Goal: Check status: Check status

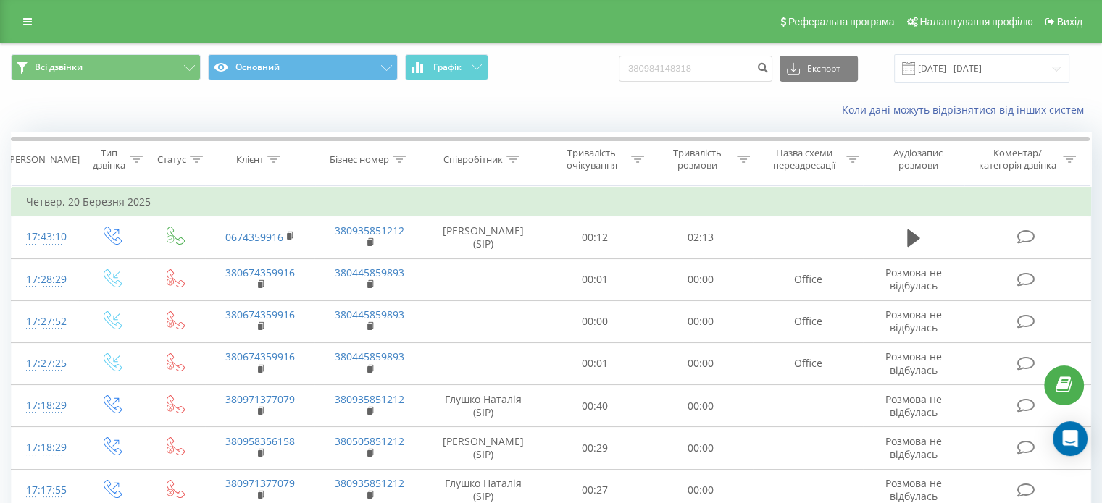
drag, startPoint x: 652, startPoint y: 70, endPoint x: 645, endPoint y: 70, distance: 7.3
click at [645, 70] on input "380984148318" at bounding box center [696, 69] width 154 height 26
drag, startPoint x: 659, startPoint y: 70, endPoint x: 632, endPoint y: 70, distance: 27.5
click at [632, 70] on div "Всі дзвінки Основний Графік 380984148318 Експорт .csv .xls .xlsx [DATE] - [DATE]" at bounding box center [551, 68] width 1080 height 28
type input "0984148318"
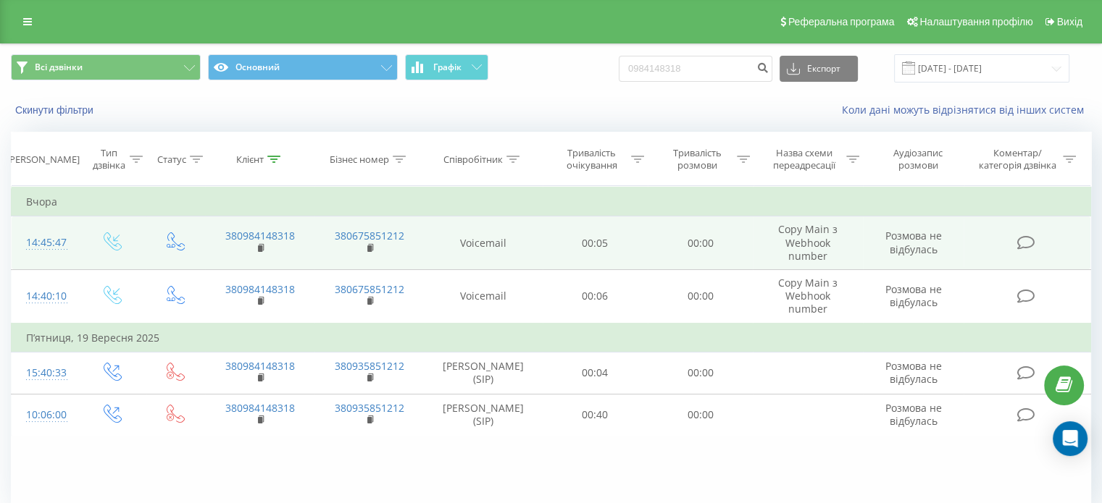
click at [626, 245] on td "00:05" at bounding box center [595, 244] width 105 height 54
